Goal: Transaction & Acquisition: Purchase product/service

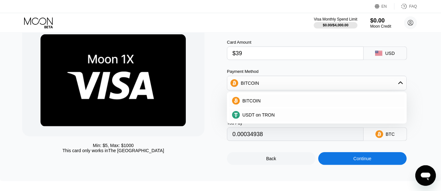
scroll to position [28, 0]
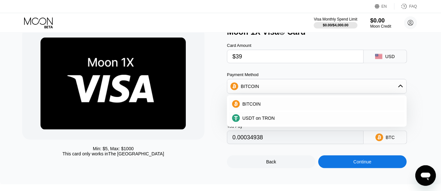
click at [193, 123] on div at bounding box center [113, 83] width 182 height 113
click at [224, 67] on div "Min: $ 5 , Max: $ 1000 This card only works in The United States Moon 1X Visa® …" at bounding box center [220, 97] width 397 height 141
click at [241, 70] on div "Card Amount $39 USD Payment Method BITCOIN BITCOIN USDT on TRON Conversion Rate…" at bounding box center [326, 91] width 198 height 108
click at [241, 76] on div "Payment Method" at bounding box center [317, 74] width 180 height 5
click at [248, 91] on div "BITCOIN" at bounding box center [316, 86] width 179 height 13
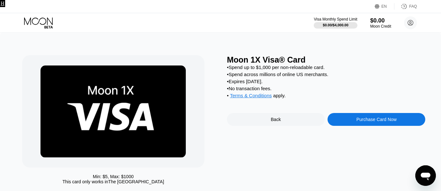
click at [381, 126] on div "Purchase Card Now" at bounding box center [377, 119] width 98 height 13
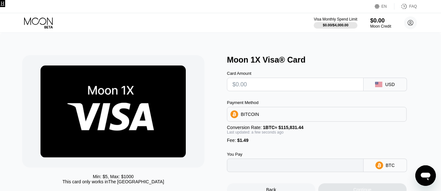
type input "0"
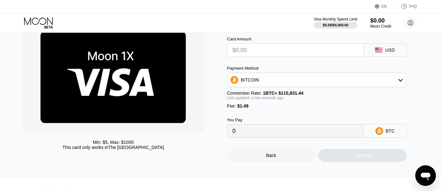
scroll to position [35, 0]
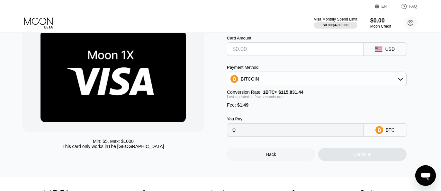
click at [252, 130] on input "0" at bounding box center [296, 130] width 126 height 13
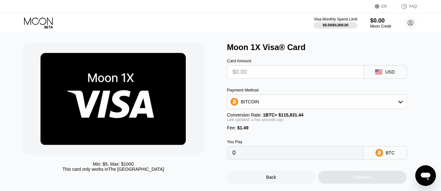
scroll to position [8, 0]
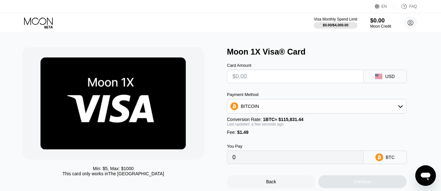
click at [269, 73] on input "text" at bounding box center [296, 76] width 126 height 13
type input "$4"
type input "0.00004740"
type input "$40"
type input "0.00035820"
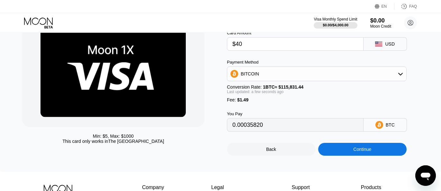
scroll to position [44, 0]
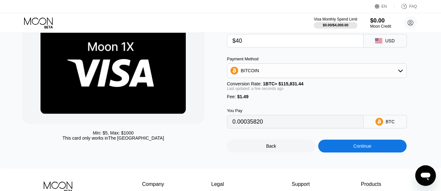
type input "$40"
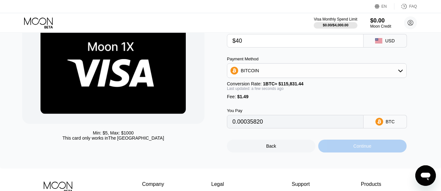
click at [361, 152] on div "Continue" at bounding box center [362, 146] width 88 height 13
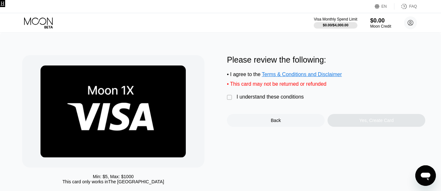
click at [268, 97] on div "I understand these conditions" at bounding box center [270, 97] width 67 height 6
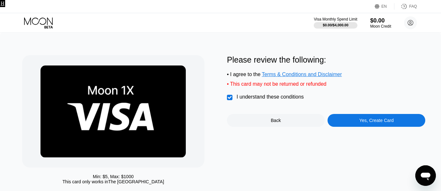
click at [384, 122] on div "Yes, Create Card" at bounding box center [377, 120] width 34 height 5
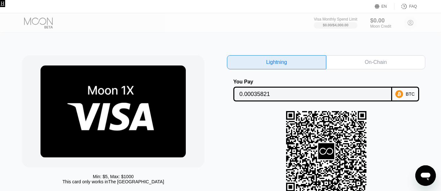
click at [365, 63] on div "On-Chain" at bounding box center [376, 62] width 22 height 6
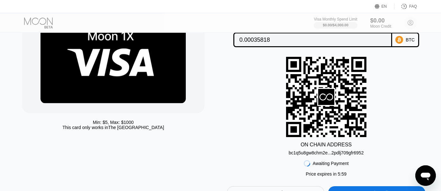
scroll to position [59, 0]
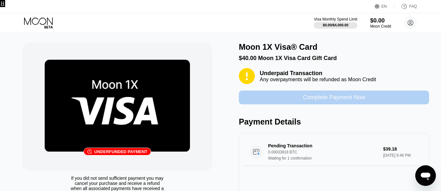
click at [314, 99] on div "Complete Payment Now" at bounding box center [334, 97] width 62 height 7
click at [290, 98] on div "Complete Payment Now" at bounding box center [334, 98] width 190 height 14
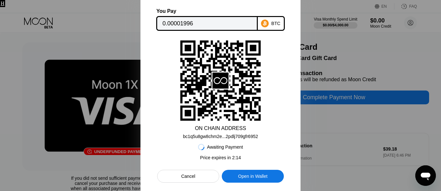
click at [272, 18] on div "BTC" at bounding box center [271, 23] width 27 height 15
click at [268, 23] on icon at bounding box center [265, 24] width 8 height 8
click at [207, 24] on input "0.00001996" at bounding box center [206, 23] width 89 height 13
click at [432, 177] on div "Open messaging window" at bounding box center [425, 175] width 19 height 19
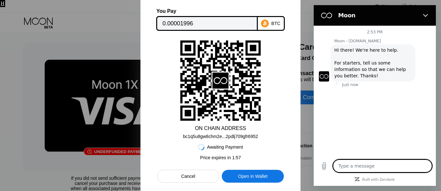
click at [354, 165] on textarea at bounding box center [382, 166] width 99 height 13
type textarea "x"
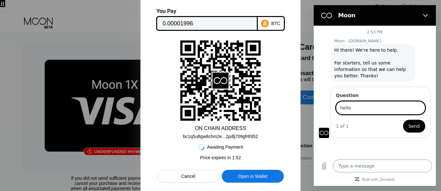
type input "hello"
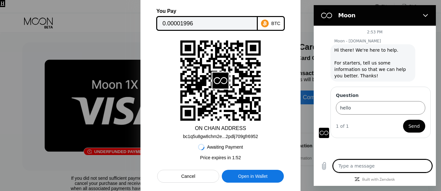
click at [350, 166] on textarea at bounding box center [382, 166] width 99 height 13
type textarea "h"
type textarea "x"
type textarea "he"
type textarea "x"
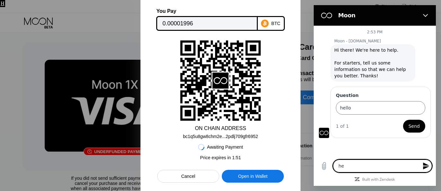
type textarea "hel"
type textarea "x"
type textarea "hell"
type textarea "x"
type textarea "hello"
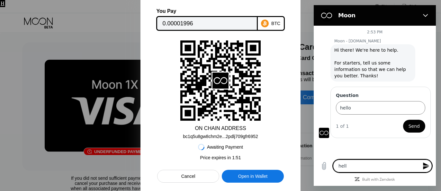
type textarea "x"
type textarea "hello"
type textarea "x"
type textarea "hello p"
type textarea "x"
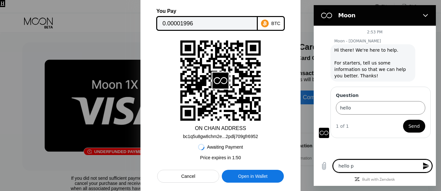
type textarea "hello pl"
type textarea "x"
type textarea "hello ple"
type textarea "x"
type textarea "hello plea"
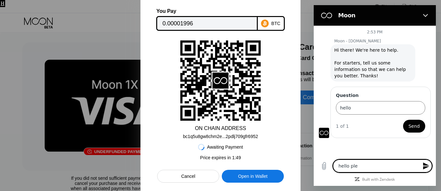
type textarea "x"
type textarea "hello pleas"
type textarea "x"
type textarea "hello please"
type textarea "x"
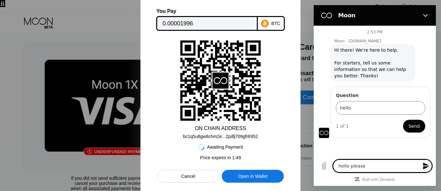
type textarea "hello please"
type textarea "x"
type textarea "hello please i"
type textarea "x"
type textarea "hello please i"
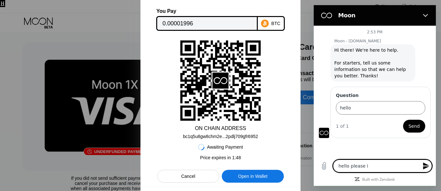
type textarea "x"
type textarea "hello please i h"
type textarea "x"
type textarea "hello please i"
type textarea "x"
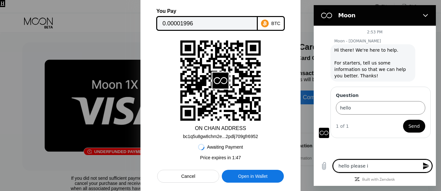
type textarea "hello please i"
type textarea "x"
type textarea "hello please i'"
type textarea "x"
type textarea "hello please i'm"
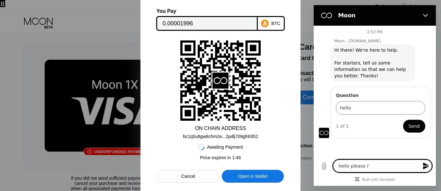
type textarea "x"
type textarea "hello please i'm"
type textarea "x"
type textarea "hello please i'm h"
type textarea "x"
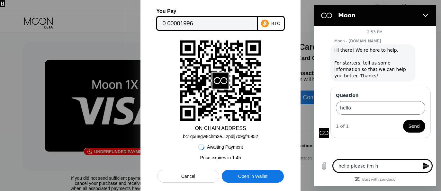
type textarea "hello please i'm ha"
type textarea "x"
type textarea "hello please i'm hav"
type textarea "x"
type textarea "hello please i'm havi"
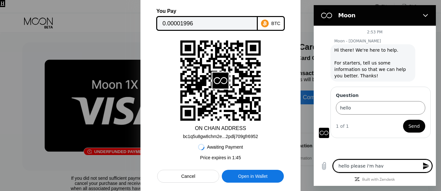
type textarea "x"
type textarea "hello please i'm havin"
type textarea "x"
type textarea "hello please i'm having"
type textarea "x"
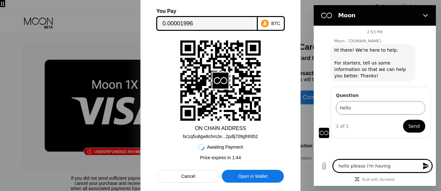
type textarea "hello please i'm having"
type textarea "x"
type textarea "hello please i'm having a"
type textarea "x"
type textarea "hello please i'm having a"
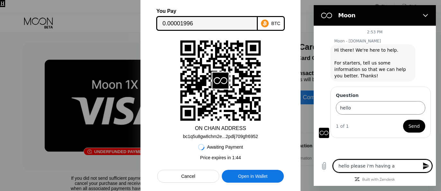
type textarea "x"
type textarea "hello please i'm having a s"
type textarea "x"
type textarea "hello please i'm having a si"
type textarea "x"
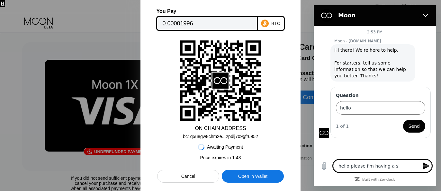
type textarea "hello please i'm having a s"
type textarea "x"
type textarea "hello please i'm having a"
type textarea "x"
type textarea "hello please i'm having a i"
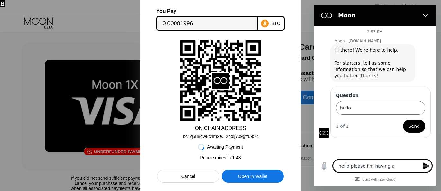
type textarea "x"
type textarea "hello please i'm having a is"
type textarea "x"
type textarea "hello please i'm having a iss"
type textarea "x"
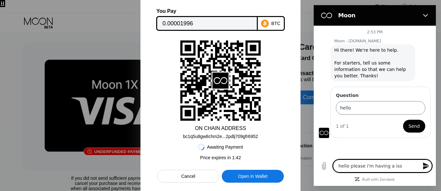
type textarea "hello please i'm having a issu"
type textarea "x"
type textarea "hello please i'm having a issue"
type textarea "x"
type textarea "hello please i'm having a issue"
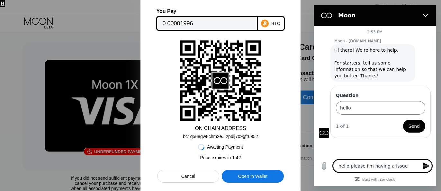
type textarea "x"
type textarea "hello please i'm having a issue r"
type textarea "x"
type textarea "hello please i'm having a issue ri"
type textarea "x"
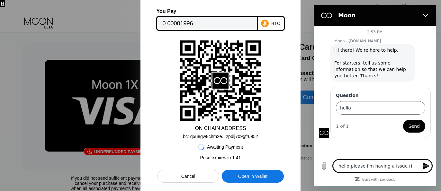
type textarea "hello please i'm having a issue rig"
type textarea "x"
type textarea "hello please i'm having a issue righ"
type textarea "x"
type textarea "hello please i'm having a issue right"
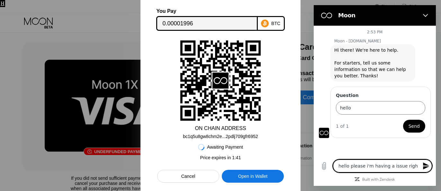
type textarea "x"
type textarea "hello please i'm having a issue right"
type textarea "x"
type textarea "hello please i'm having a issue right n"
type textarea "x"
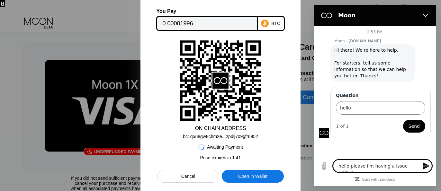
type textarea "hello please i'm having a issue right no"
type textarea "x"
type textarea "hello please i'm having a issue right now"
type textarea "x"
type textarea "hello please i'm having a issue right now"
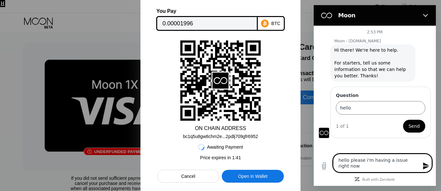
type textarea "x"
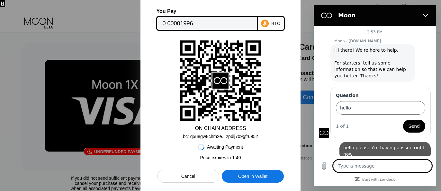
type textarea "x"
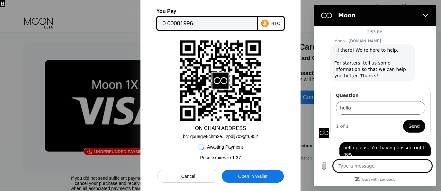
type textarea "i"
type textarea "x"
type textarea "i"
type textarea "x"
type textarea "i p"
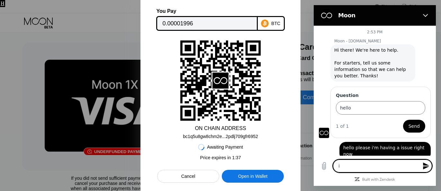
type textarea "x"
type textarea "i pa"
type textarea "x"
type textarea "i pai"
type textarea "x"
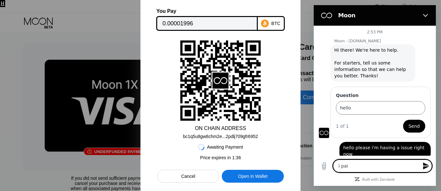
type textarea "i paid"
type textarea "x"
type textarea "i paid"
type textarea "x"
type textarea "i paid a"
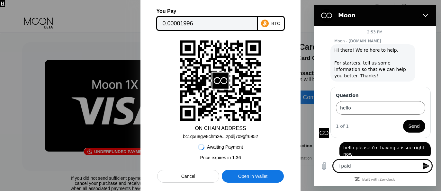
type textarea "x"
type textarea "i paid a"
type textarea "x"
type textarea "i paid a s"
type textarea "x"
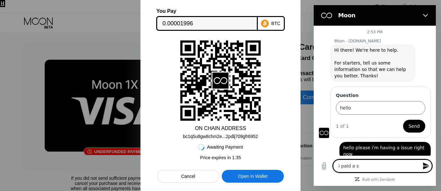
type textarea "i paid a su"
type textarea "x"
type textarea "i paid a sum"
type textarea "x"
type textarea "i paid a sum"
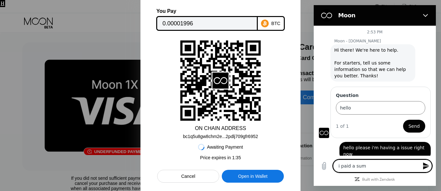
type textarea "x"
type textarea "i paid a sum o"
type textarea "x"
type textarea "i paid a sum of"
type textarea "x"
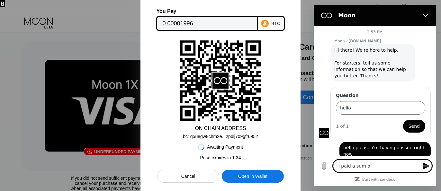
type textarea "i paid a sum of"
type textarea "x"
type textarea "i paid a sum of 4"
type textarea "x"
type textarea "i paid a sum of 42"
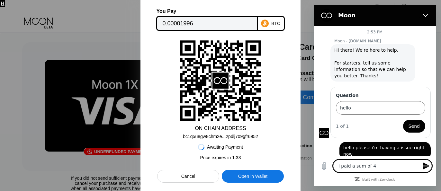
type textarea "x"
type textarea "i paid a sum of 42$"
type textarea "x"
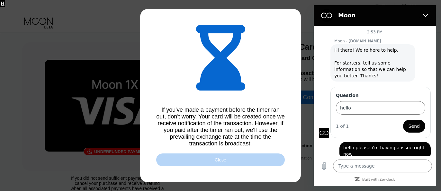
click at [225, 159] on div "Close" at bounding box center [221, 160] width 12 height 5
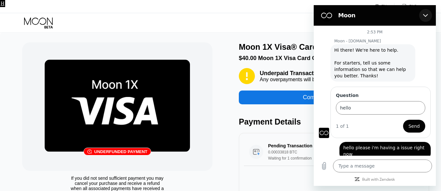
click at [426, 15] on icon "Close" at bounding box center [425, 15] width 5 height 5
type textarea "x"
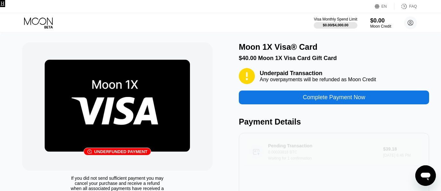
click at [360, 160] on div "Waiting for 1 confirmation" at bounding box center [326, 158] width 116 height 5
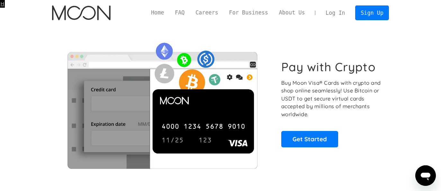
click at [338, 17] on link "Log In" at bounding box center [335, 13] width 30 height 14
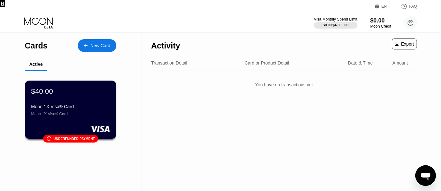
click at [70, 114] on div "Moon 1X Visa® Card" at bounding box center [70, 114] width 79 height 5
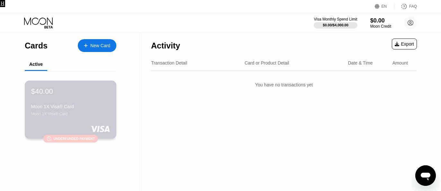
click at [100, 112] on div "Moon 1X Visa® Card Moon 1X Visa® Card" at bounding box center [70, 110] width 79 height 12
